Goal: Communication & Community: Answer question/provide support

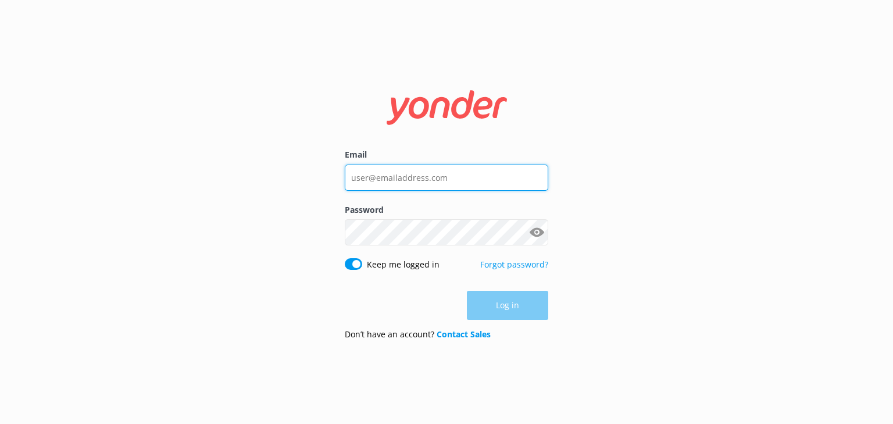
click at [363, 173] on input "Email" at bounding box center [447, 178] width 204 height 26
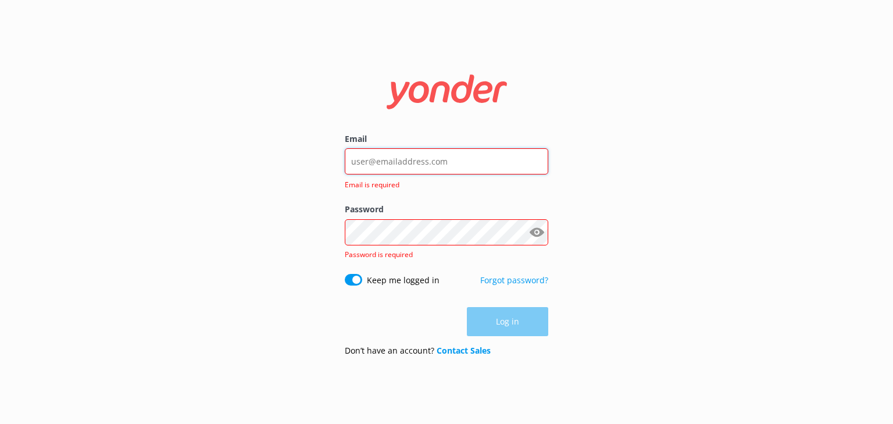
type input "[PERSON_NAME][EMAIL_ADDRESS][DOMAIN_NAME]"
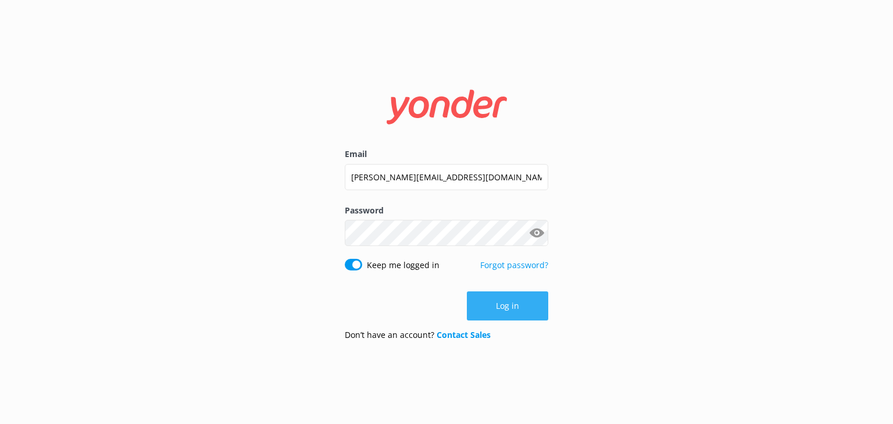
click at [502, 304] on button "Log in" at bounding box center [507, 305] width 81 height 29
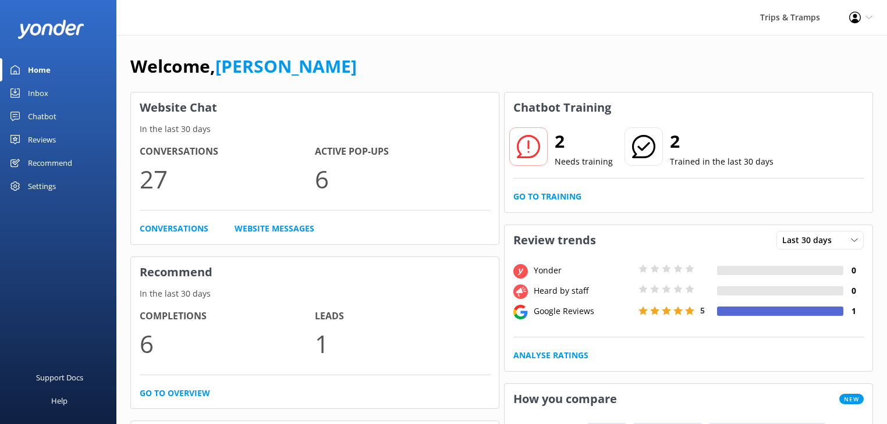
click at [35, 117] on div "Chatbot" at bounding box center [42, 116] width 29 height 23
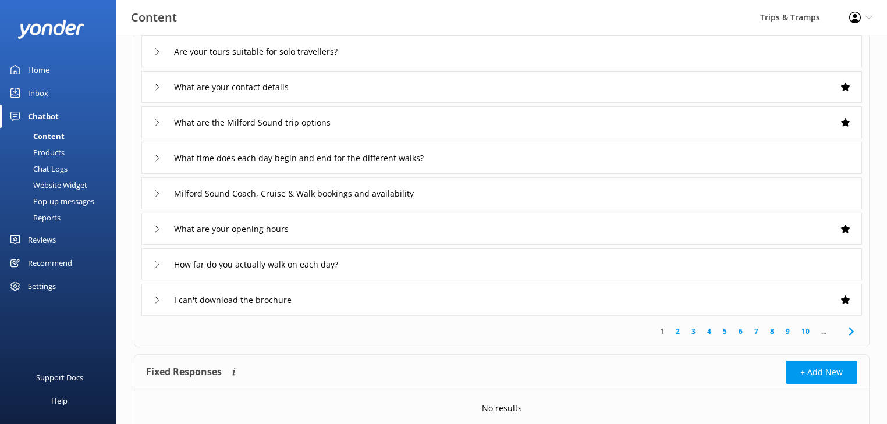
scroll to position [126, 0]
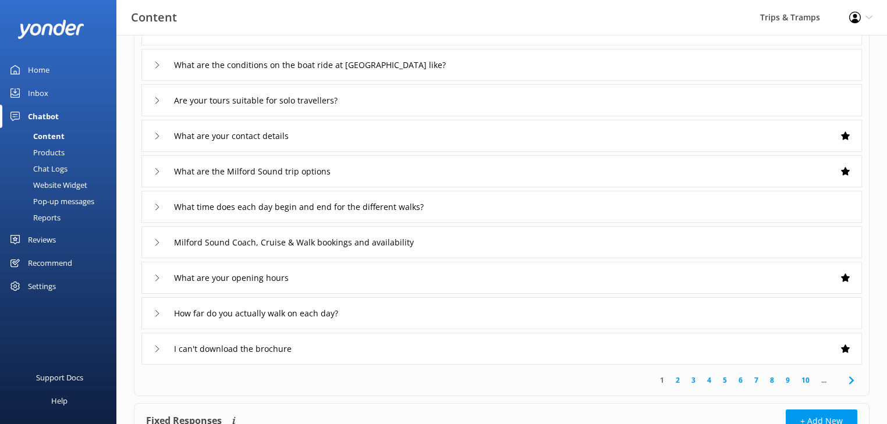
click at [60, 166] on div "Chat Logs" at bounding box center [37, 169] width 60 height 16
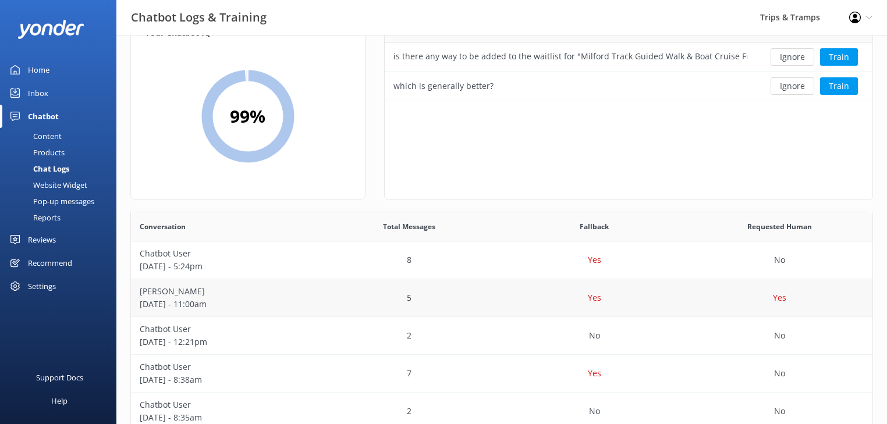
scroll to position [93, 0]
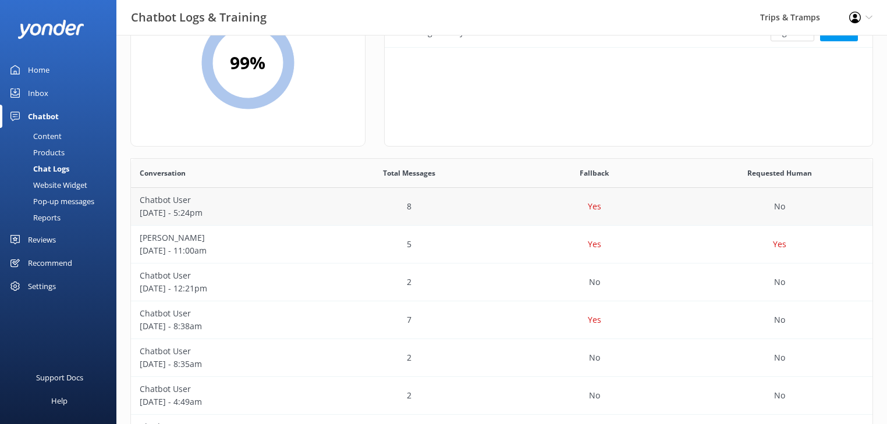
click at [169, 212] on p "[DATE] - 5:24pm" at bounding box center [224, 213] width 168 height 13
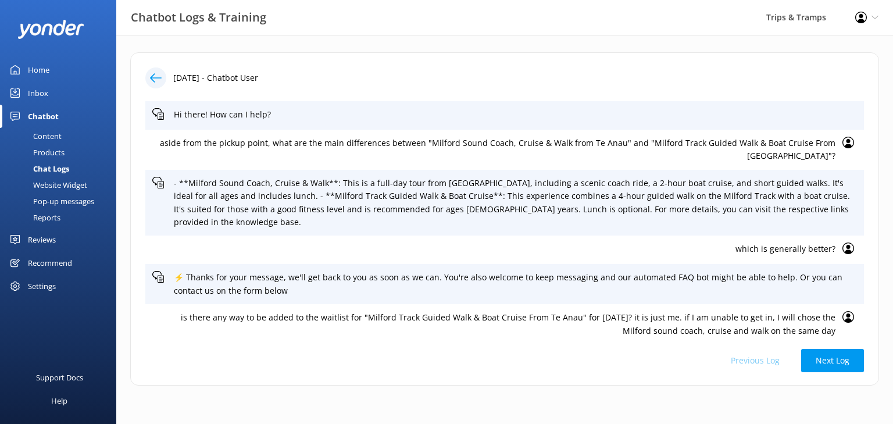
scroll to position [92, 0]
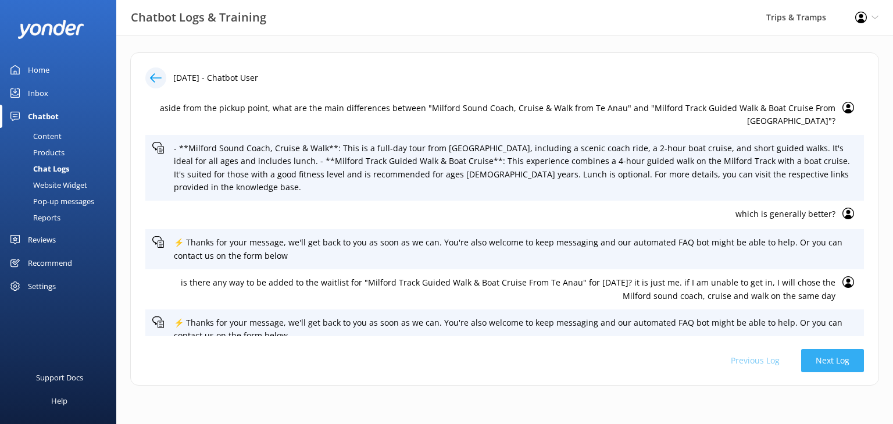
click at [834, 362] on button "Next Log" at bounding box center [833, 360] width 63 height 23
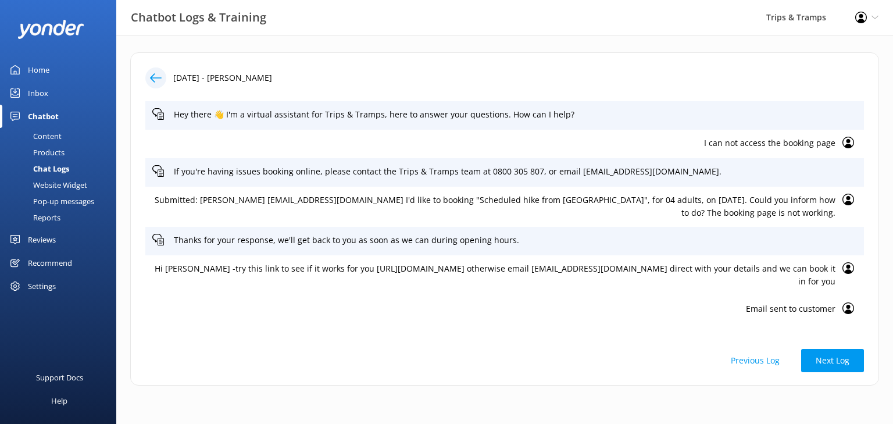
click at [763, 362] on button "Previous Log" at bounding box center [756, 360] width 78 height 23
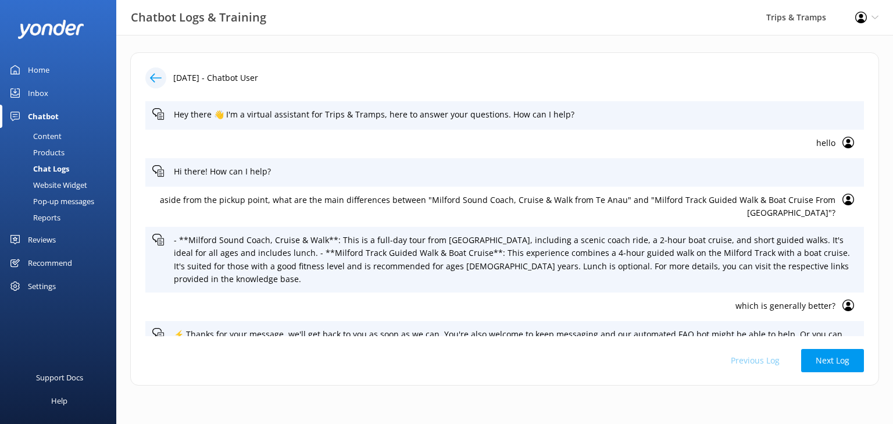
click at [40, 92] on div "Inbox" at bounding box center [38, 92] width 20 height 23
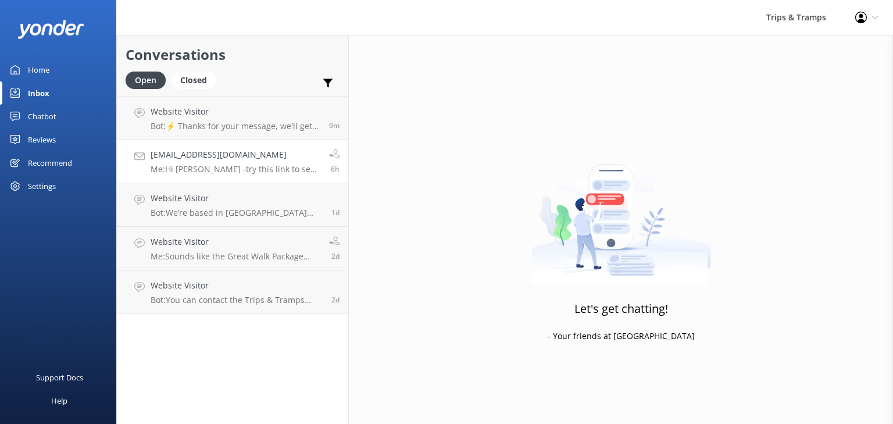
click at [226, 168] on p "Me: Hi [PERSON_NAME] -try this link to see if it works for you [URL][DOMAIN_NAM…" at bounding box center [236, 169] width 170 height 10
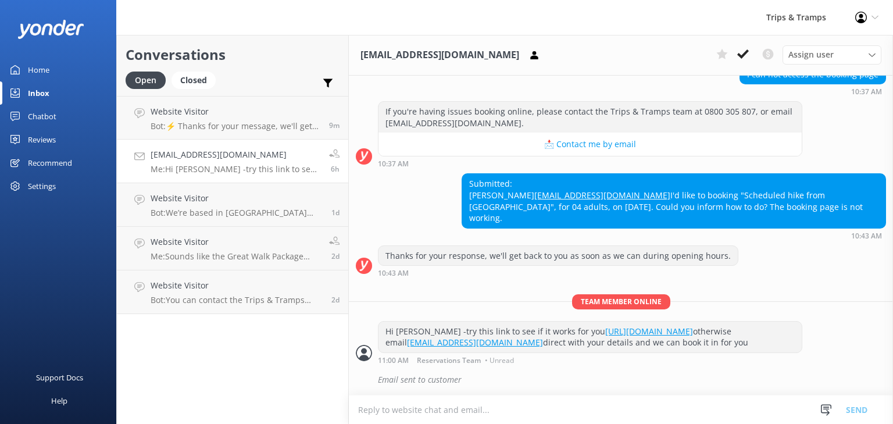
scroll to position [149, 0]
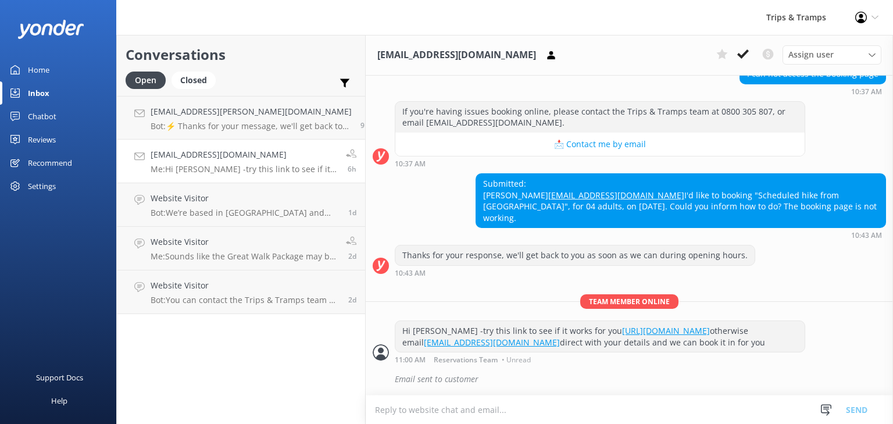
click at [220, 161] on div "[EMAIL_ADDRESS][DOMAIN_NAME] Me: Hi [PERSON_NAME] -try this link to see if it w…" at bounding box center [244, 161] width 187 height 26
click at [213, 133] on link "[EMAIL_ADDRESS][PERSON_NAME][DOMAIN_NAME] Bot: ⚡ Thanks for your message, we'll…" at bounding box center [241, 118] width 248 height 44
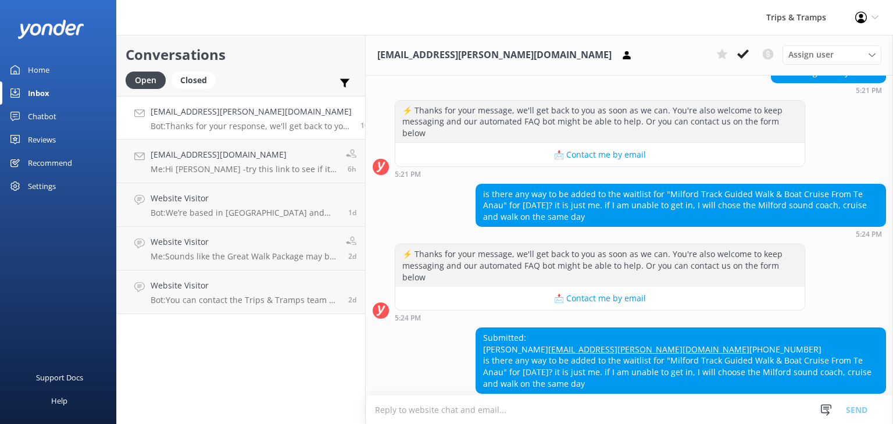
scroll to position [398, 0]
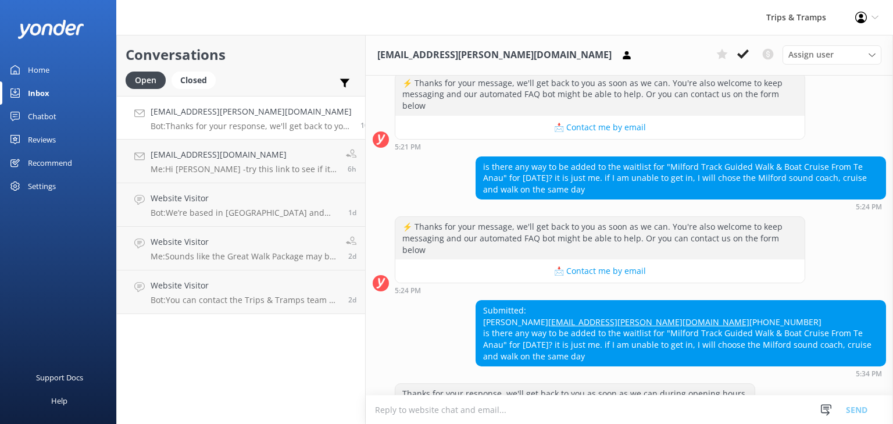
click at [412, 411] on textarea at bounding box center [630, 410] width 528 height 29
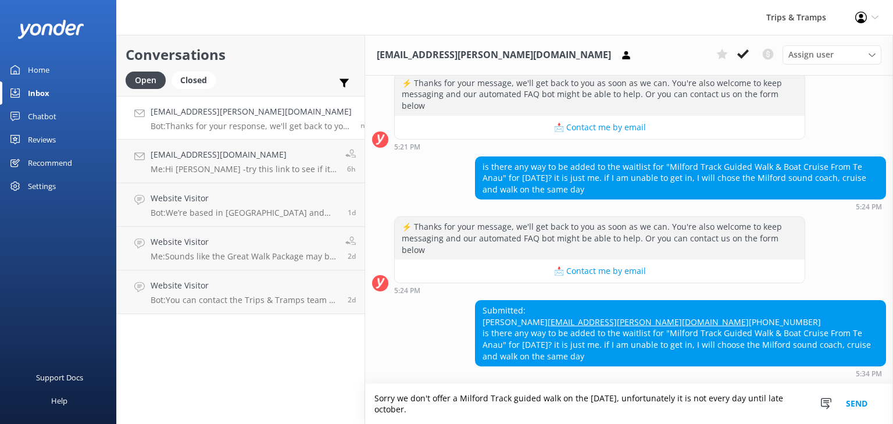
scroll to position [410, 0]
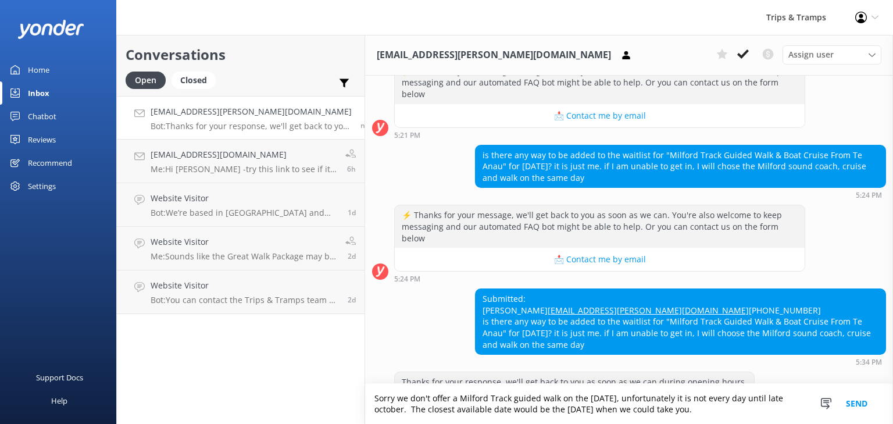
type textarea "Sorry we don't offer a Milford Track guided walk on the [DATE], unfortunately i…"
click at [854, 404] on button "Send" at bounding box center [857, 404] width 44 height 40
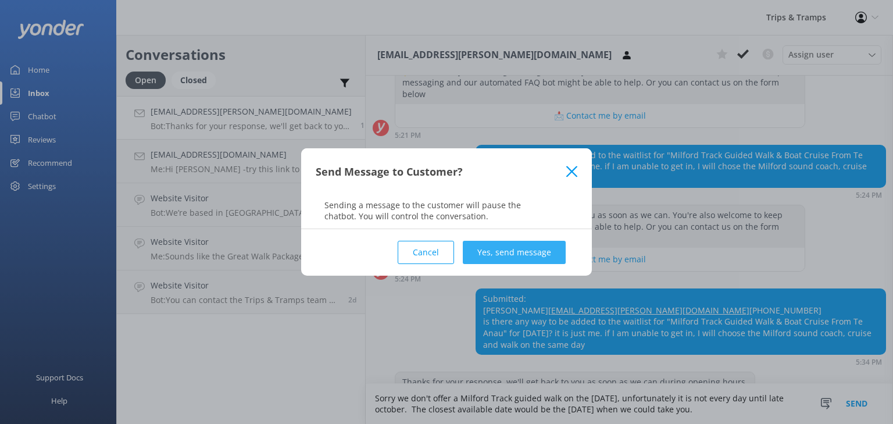
click at [533, 247] on button "Yes, send message" at bounding box center [514, 252] width 103 height 23
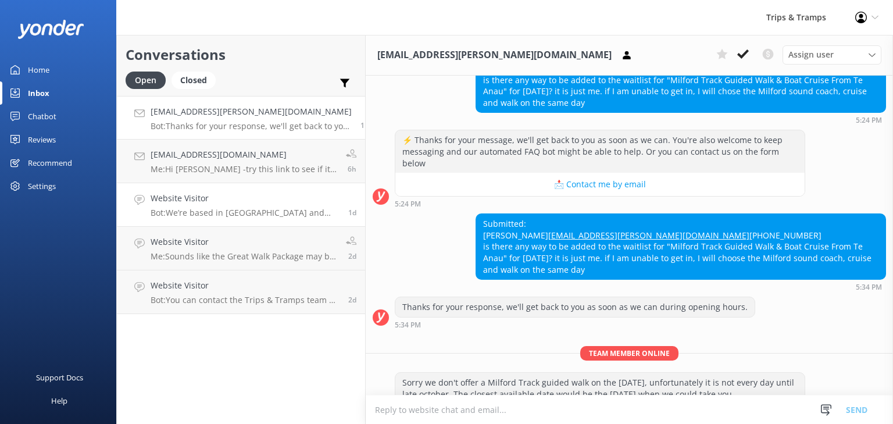
scroll to position [486, 0]
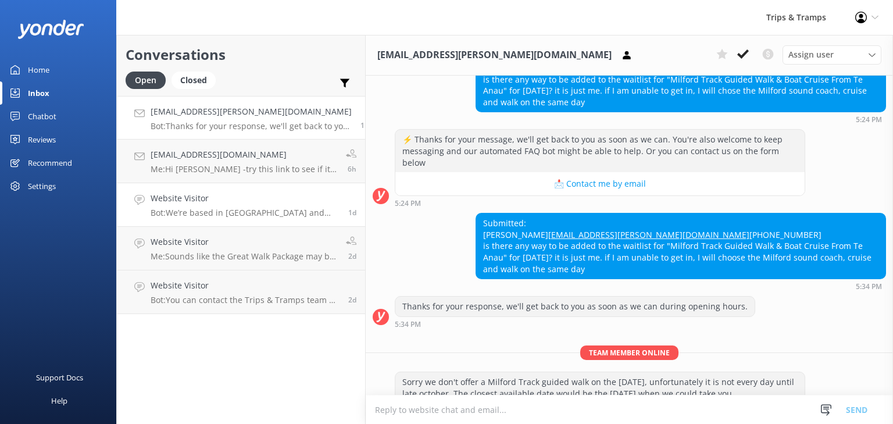
click at [247, 206] on div "Website Visitor Bot: We’re based in [GEOGRAPHIC_DATA] and don’t offer tours fro…" at bounding box center [245, 205] width 189 height 26
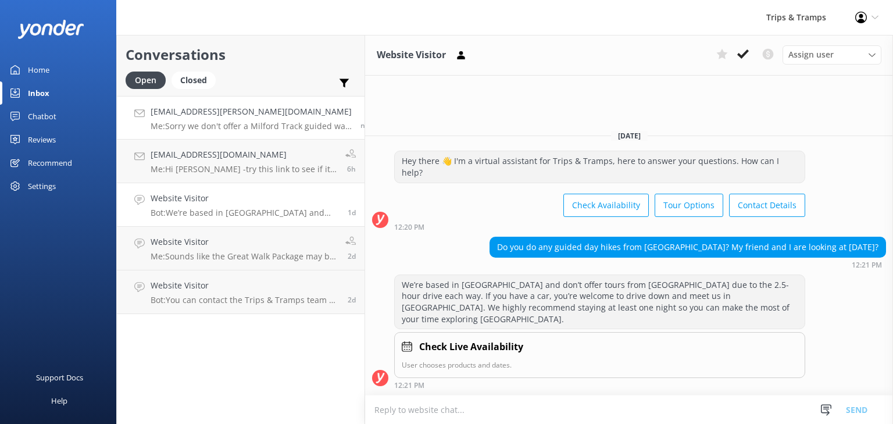
click at [213, 122] on p "Me: Sorry we don't offer a Milford Track guided walk on the [DATE], unfortunate…" at bounding box center [251, 126] width 201 height 10
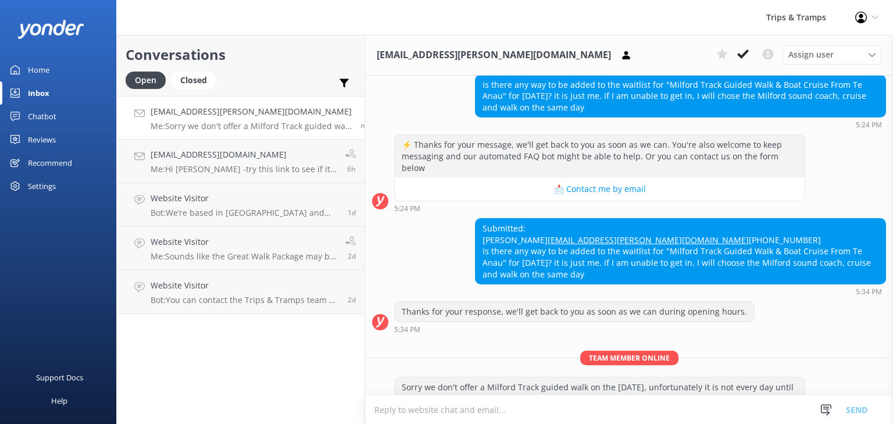
scroll to position [486, 0]
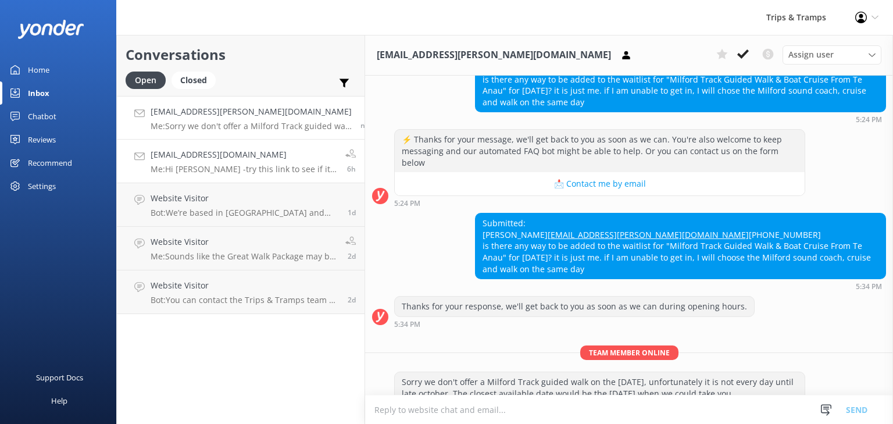
click at [254, 156] on h4 "[EMAIL_ADDRESS][DOMAIN_NAME]" at bounding box center [244, 154] width 186 height 13
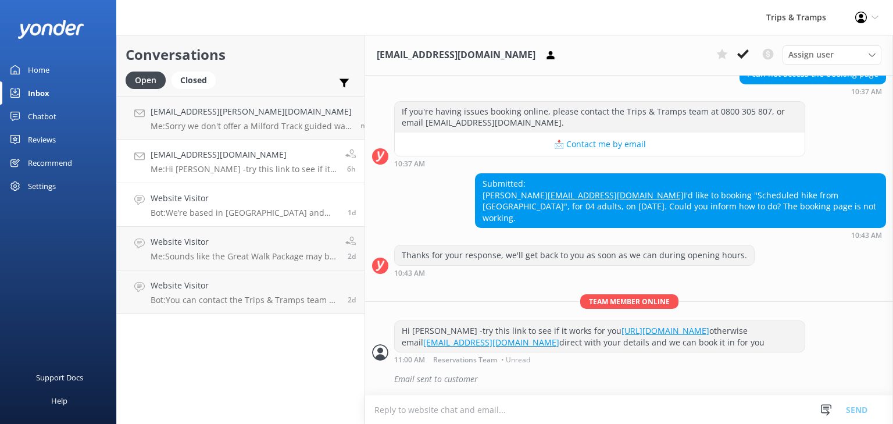
click at [254, 209] on p "Bot: We’re based in [GEOGRAPHIC_DATA] and don’t offer tours from [GEOGRAPHIC_DA…" at bounding box center [245, 213] width 188 height 10
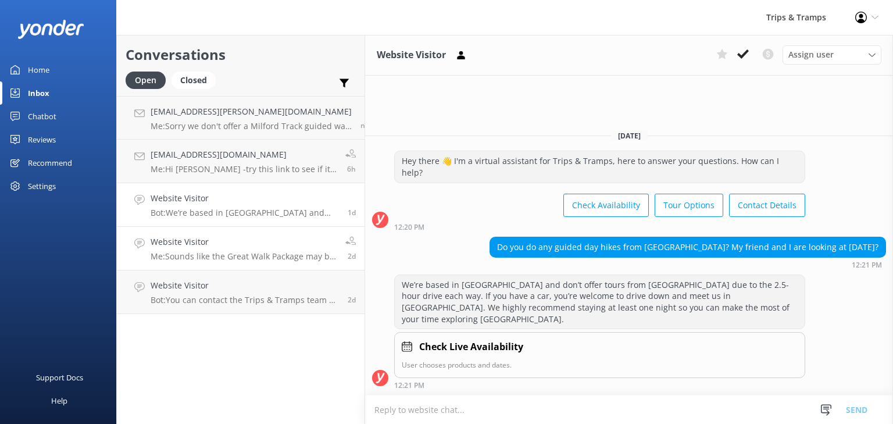
click at [268, 243] on h4 "Website Visitor" at bounding box center [244, 242] width 186 height 13
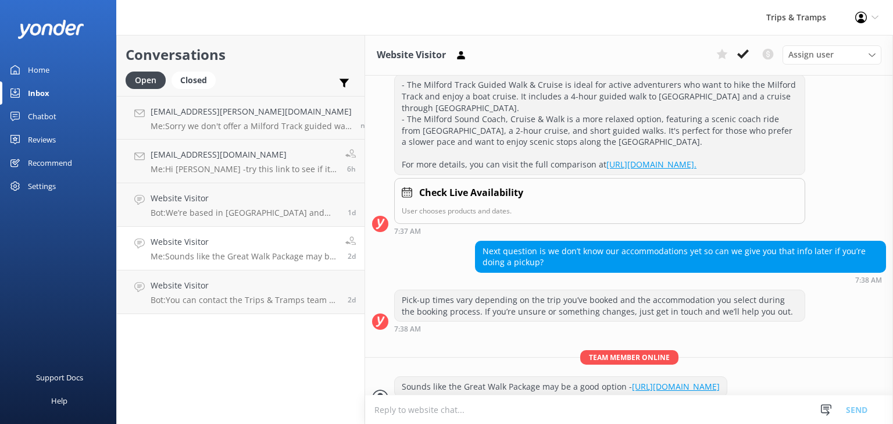
scroll to position [316, 0]
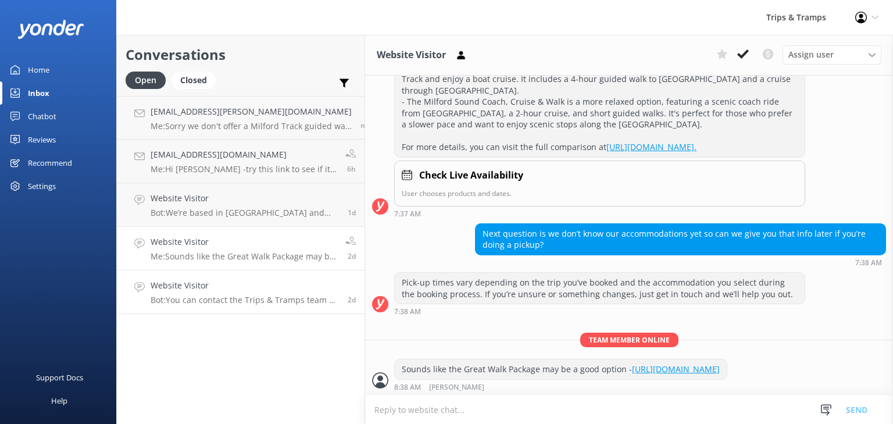
click at [261, 294] on div "Website Visitor Bot: You can contact the Trips & Tramps team by phone on [PHONE…" at bounding box center [245, 292] width 188 height 26
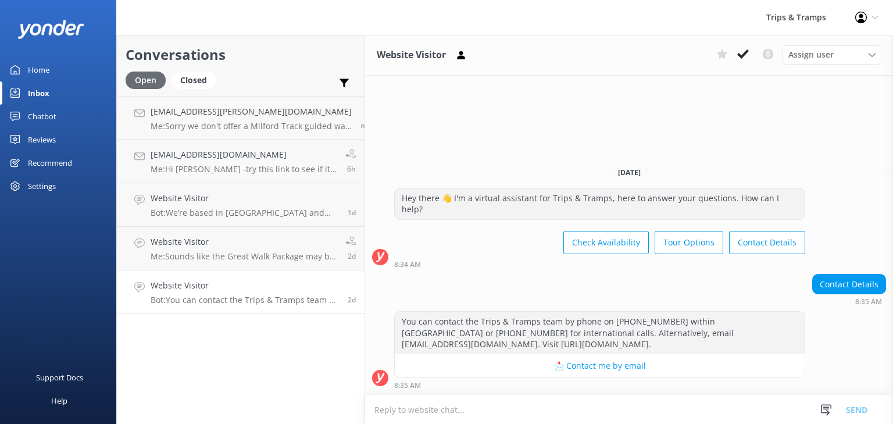
click at [154, 77] on div "Open" at bounding box center [146, 80] width 40 height 17
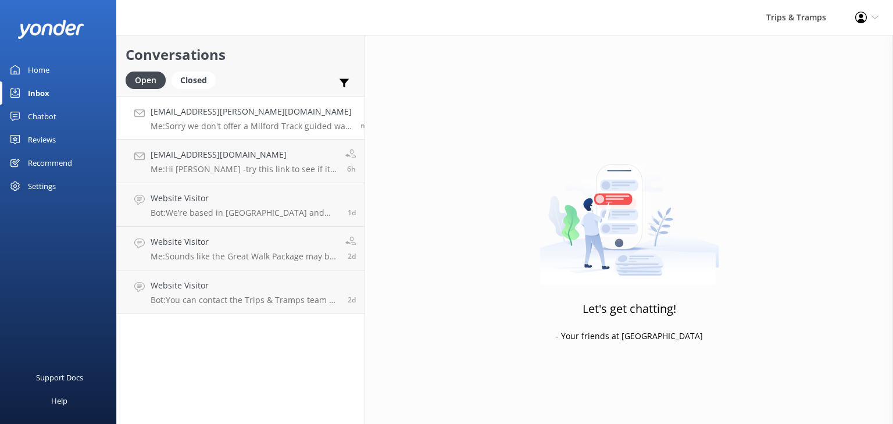
click at [188, 116] on h4 "[EMAIL_ADDRESS][PERSON_NAME][DOMAIN_NAME]" at bounding box center [251, 111] width 201 height 13
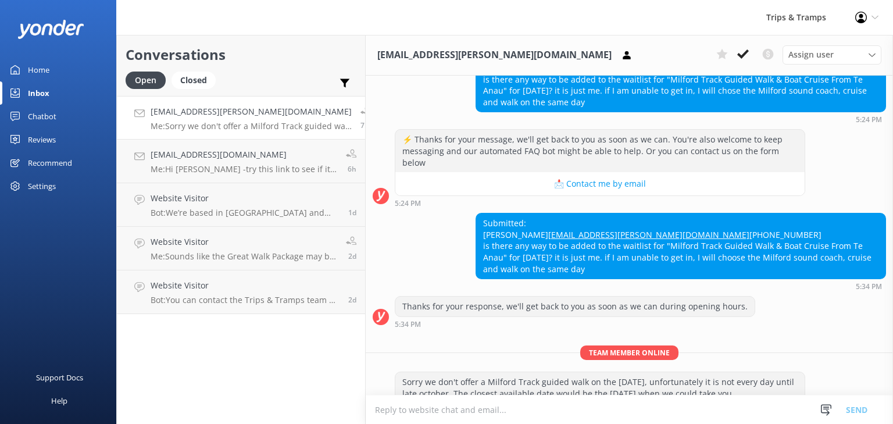
scroll to position [511, 0]
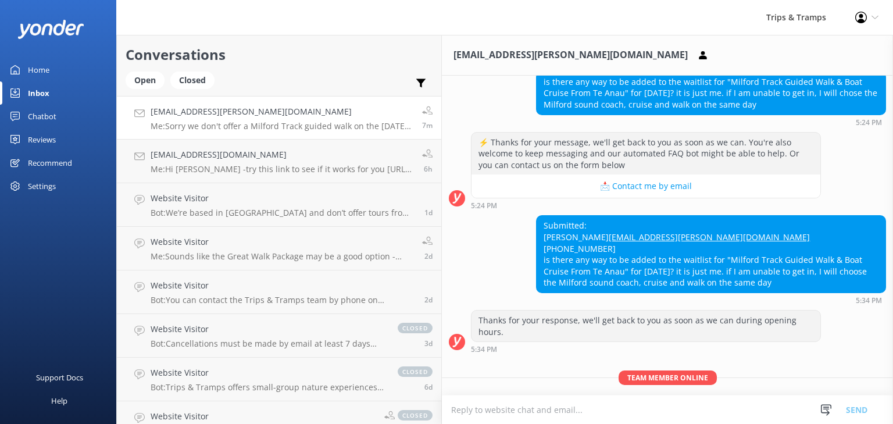
scroll to position [511, 0]
